Goal: Check status: Check status

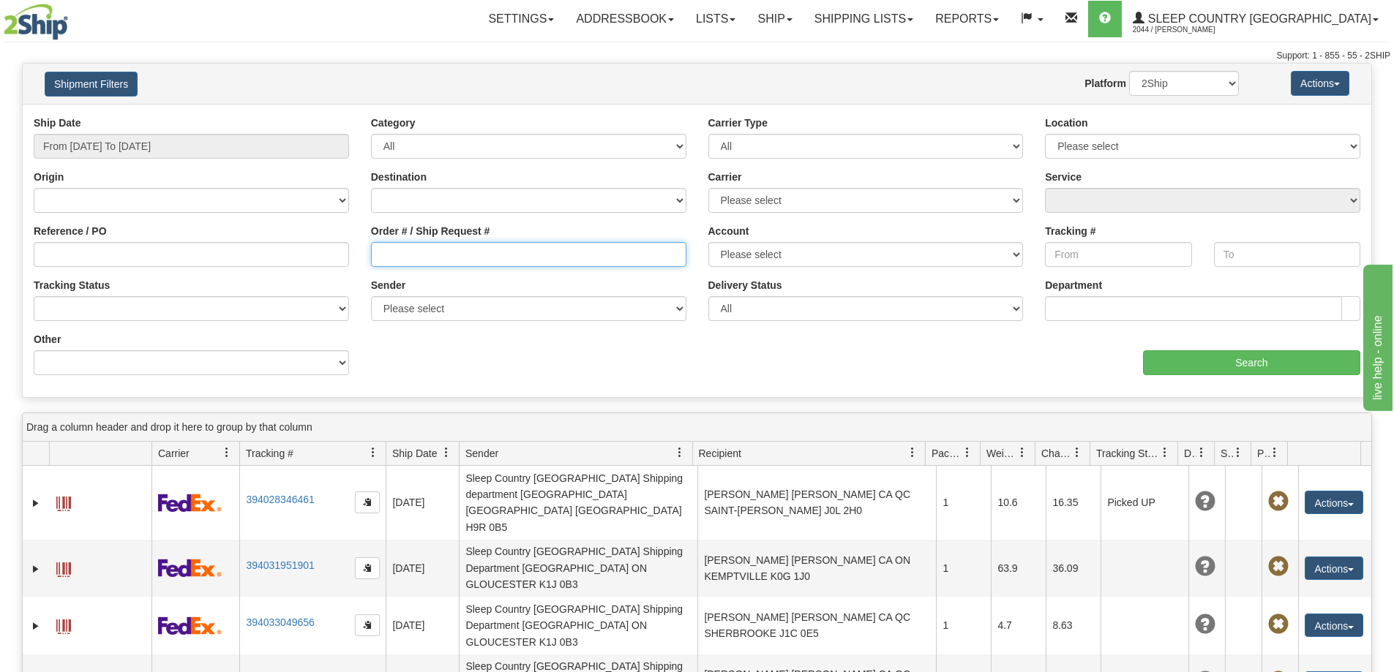
click at [423, 250] on input "Order # / Ship Request #" at bounding box center [528, 254] width 315 height 25
paste input "9000I147428"
type input "9000I147428"
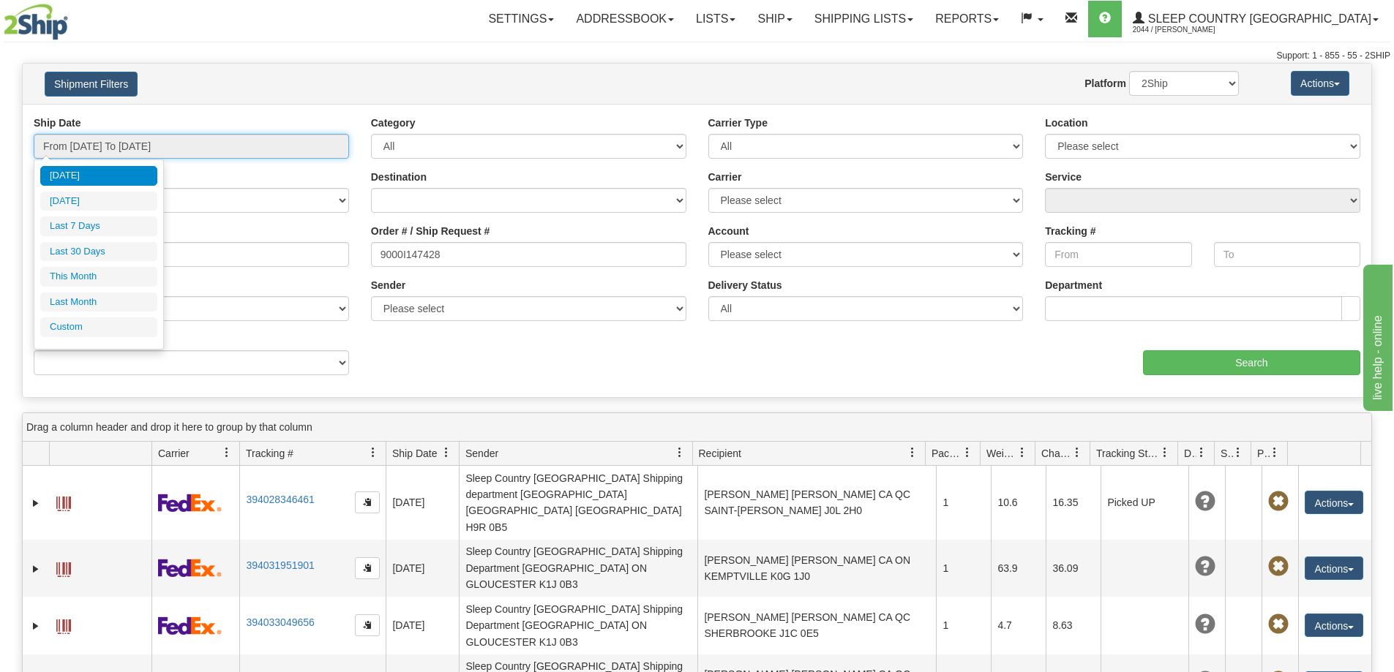
click at [224, 143] on input "From [DATE] To [DATE]" at bounding box center [191, 146] width 315 height 25
click at [136, 255] on li "Last 30 Days" at bounding box center [98, 252] width 117 height 20
type input "From [DATE] To [DATE]"
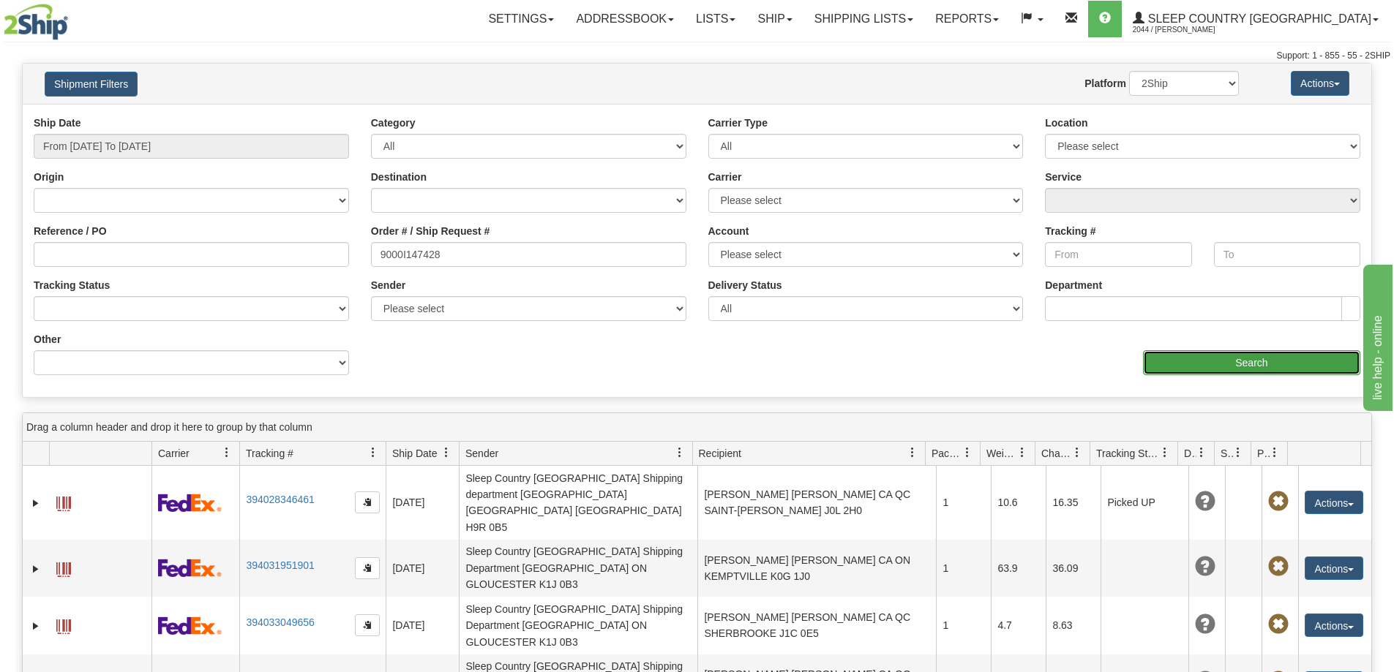
click at [1169, 361] on input "Search" at bounding box center [1251, 362] width 217 height 25
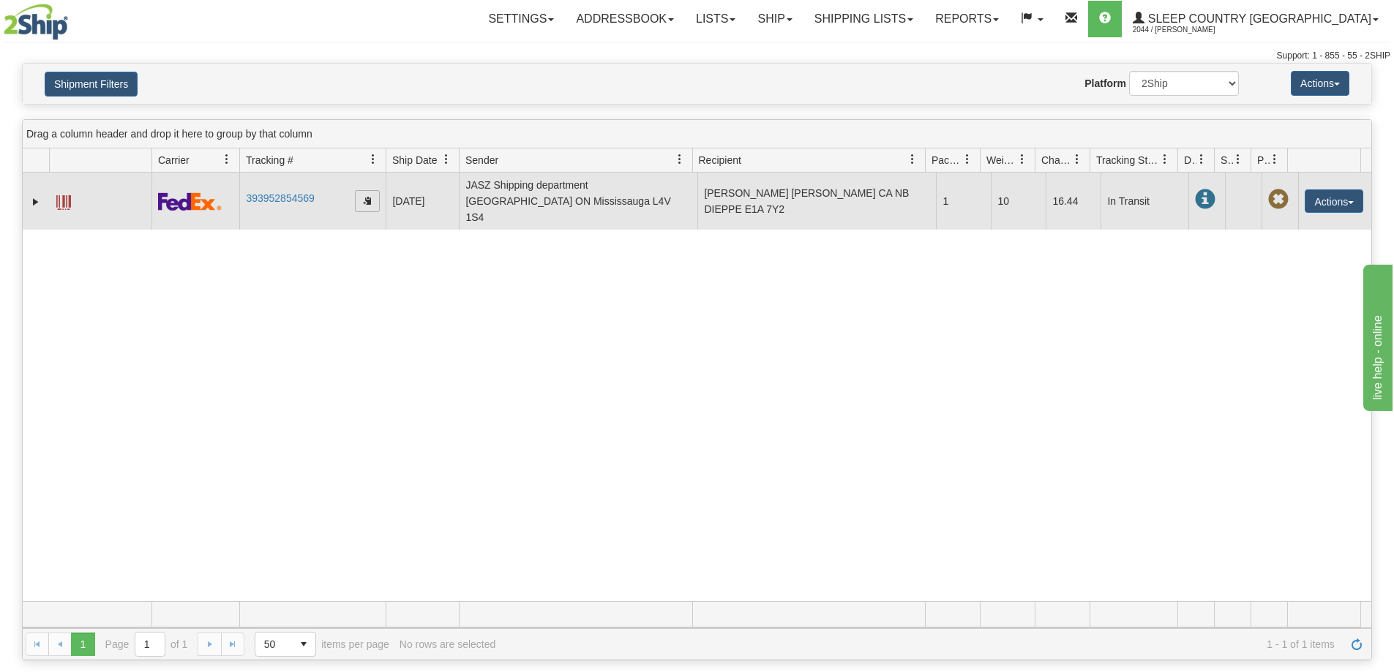
click at [366, 196] on span "button" at bounding box center [367, 200] width 9 height 9
